Goal: Navigation & Orientation: Find specific page/section

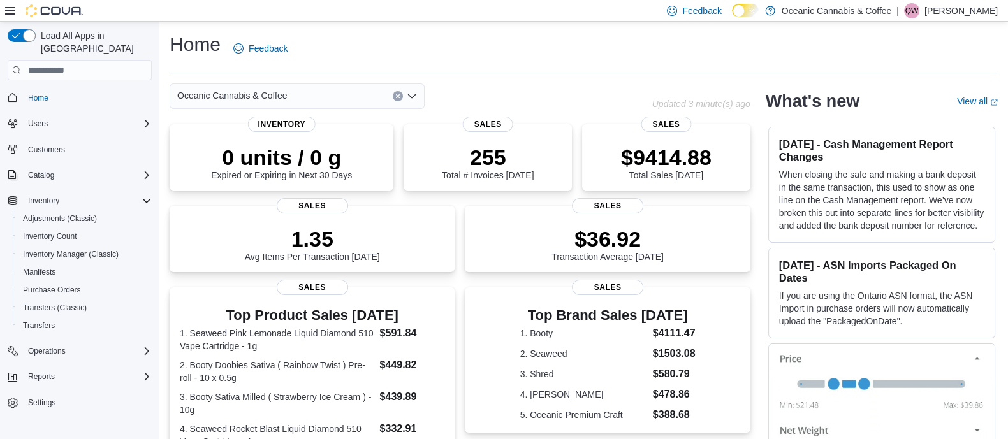
click at [951, 2] on div "Feedback Dark Mode Oceanic Cannabis & Coffee | QW [PERSON_NAME]" at bounding box center [830, 11] width 336 height 26
click at [955, 15] on p "[PERSON_NAME]" at bounding box center [961, 10] width 73 height 15
click at [909, 119] on span "Sign Out" at bounding box center [915, 121] width 34 height 13
